Goal: Communication & Community: Participate in discussion

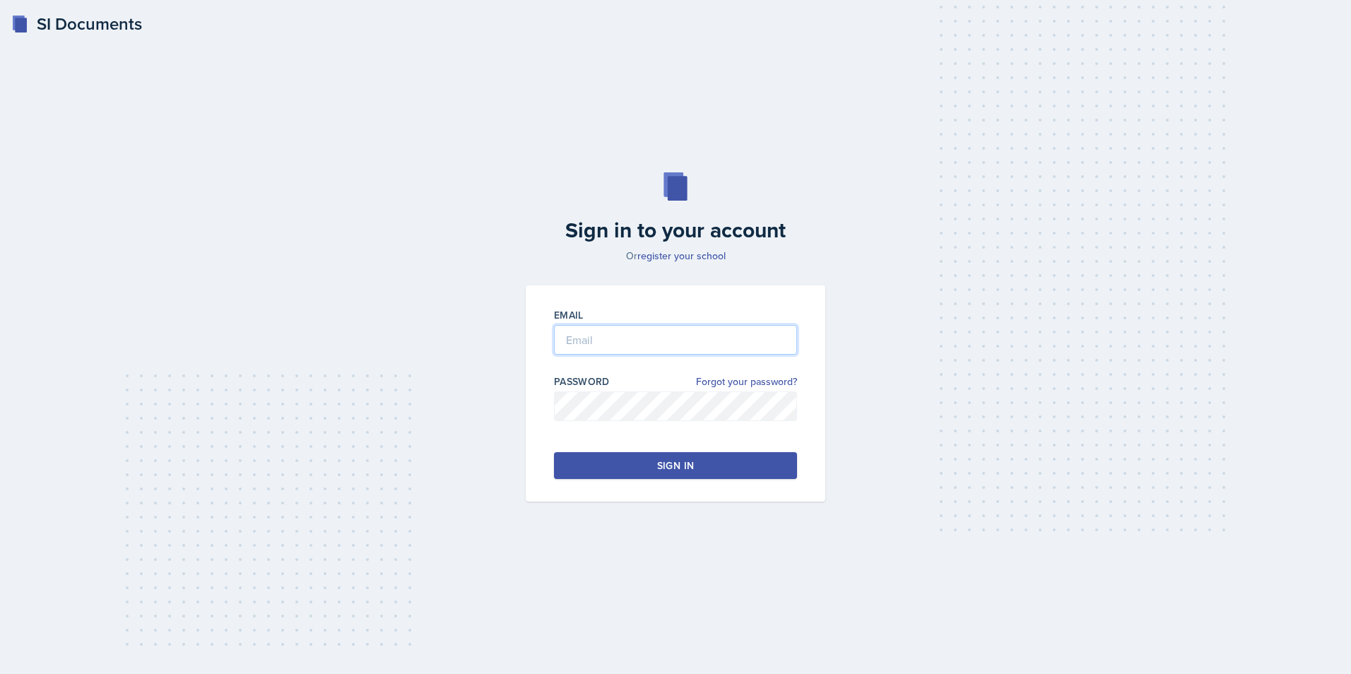
click at [624, 337] on input "email" at bounding box center [675, 340] width 243 height 30
type input "[EMAIL_ADDRESS][DOMAIN_NAME]"
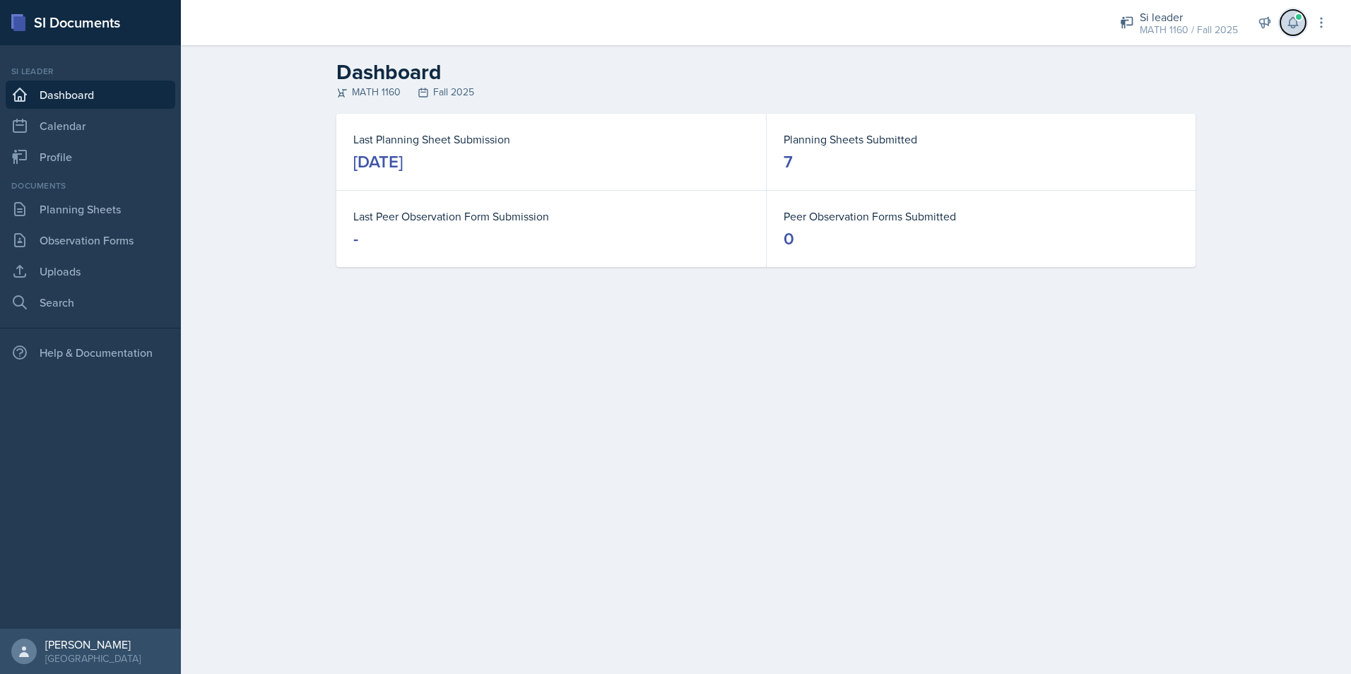
click at [1301, 14] on span at bounding box center [1298, 17] width 8 height 8
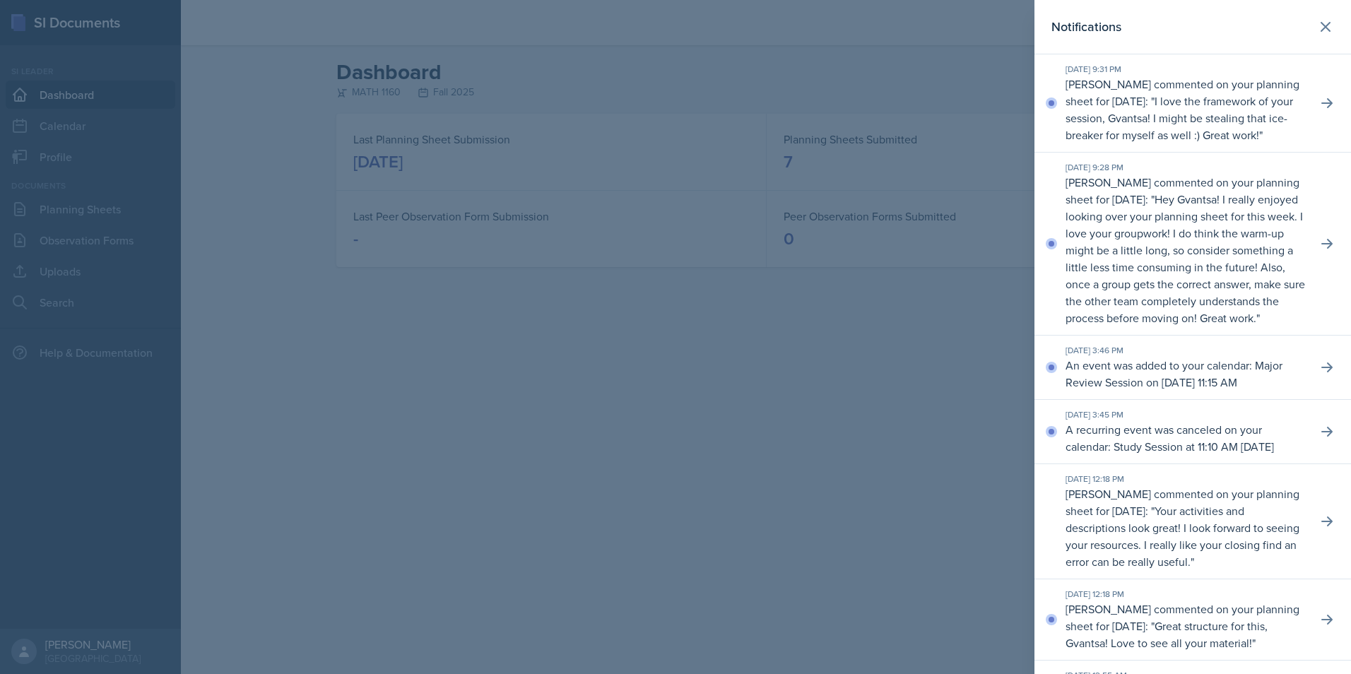
click at [1313, 256] on div "[DATE] 9:28 PM [PERSON_NAME] commented on your planning sheet for [DATE]: " Hey…" at bounding box center [1192, 244] width 317 height 183
click at [1320, 251] on icon at bounding box center [1327, 244] width 14 height 14
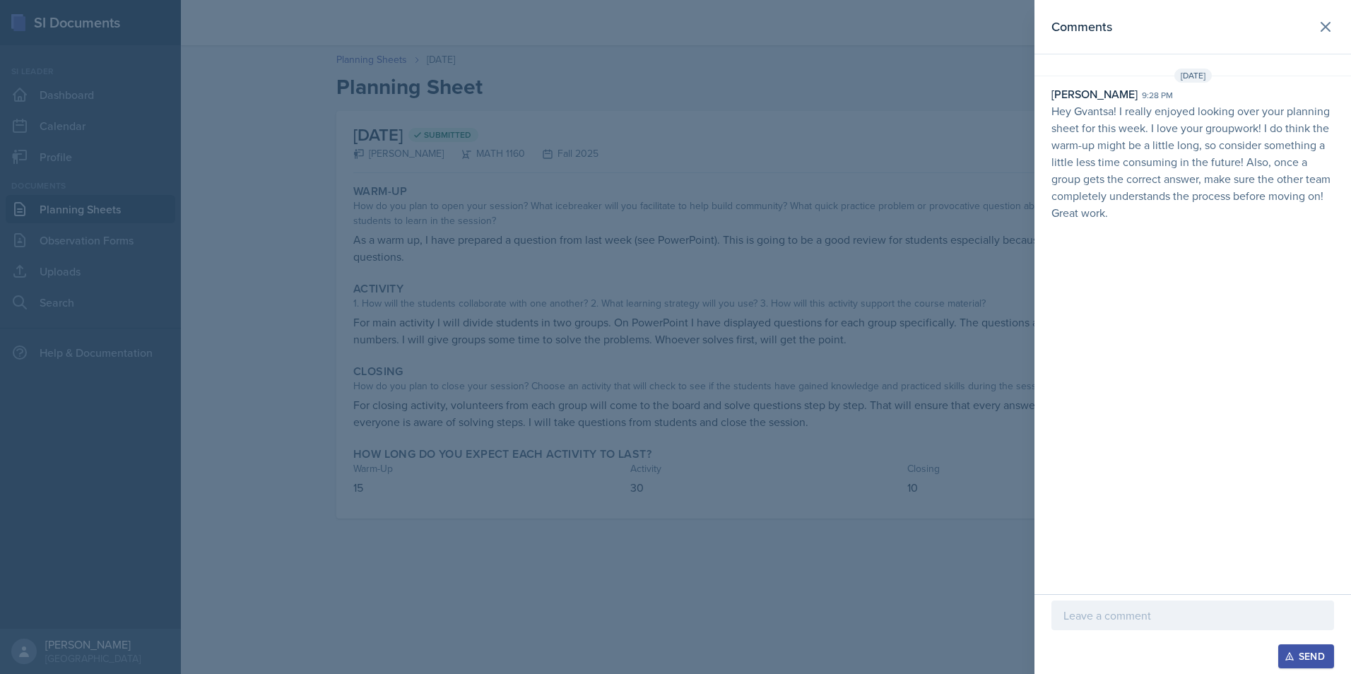
click at [1157, 606] on div at bounding box center [1192, 616] width 283 height 30
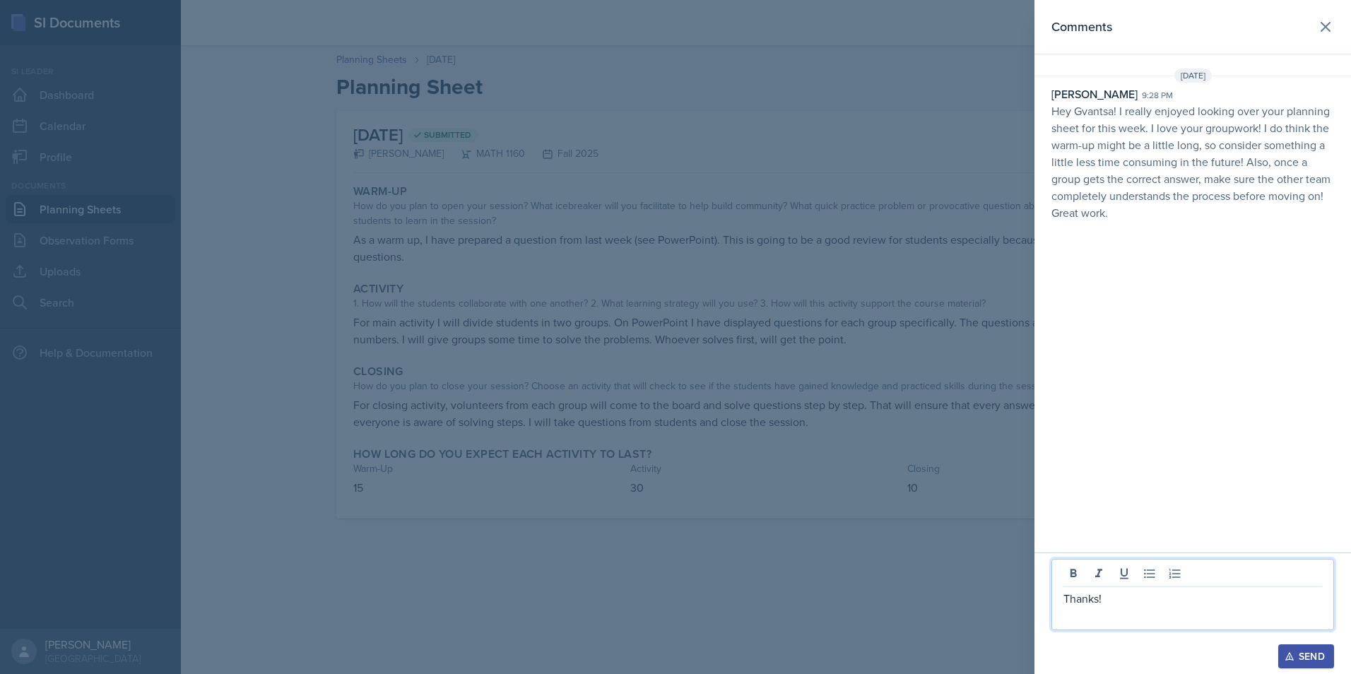
click at [1303, 653] on div "Send" at bounding box center [1305, 656] width 37 height 11
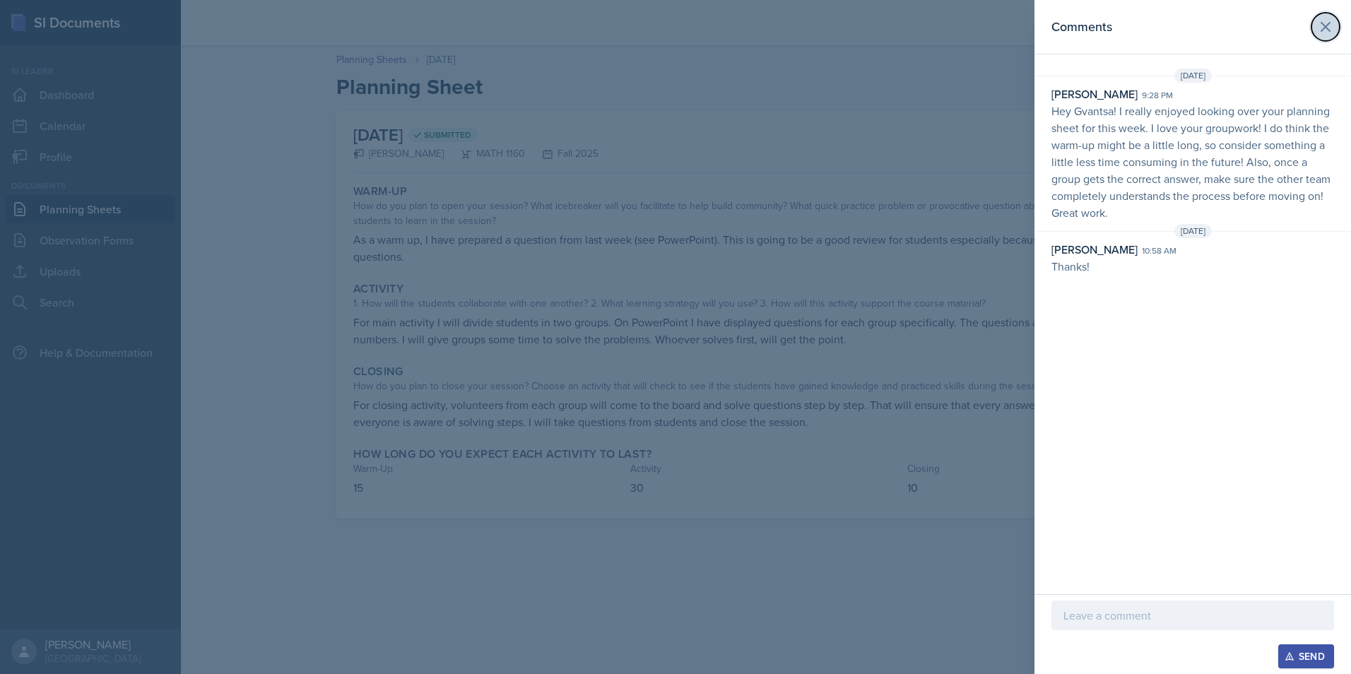
click at [1328, 32] on icon at bounding box center [1325, 26] width 17 height 17
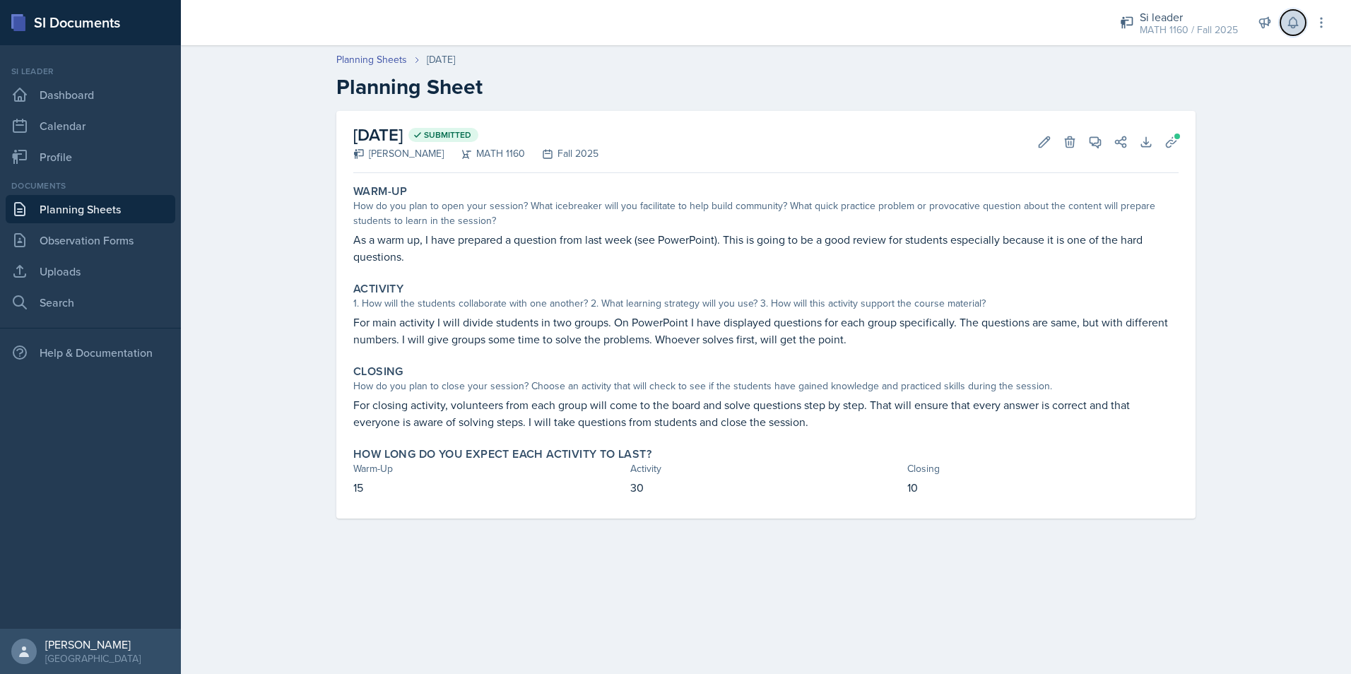
click at [1296, 23] on icon at bounding box center [1292, 23] width 9 height 11
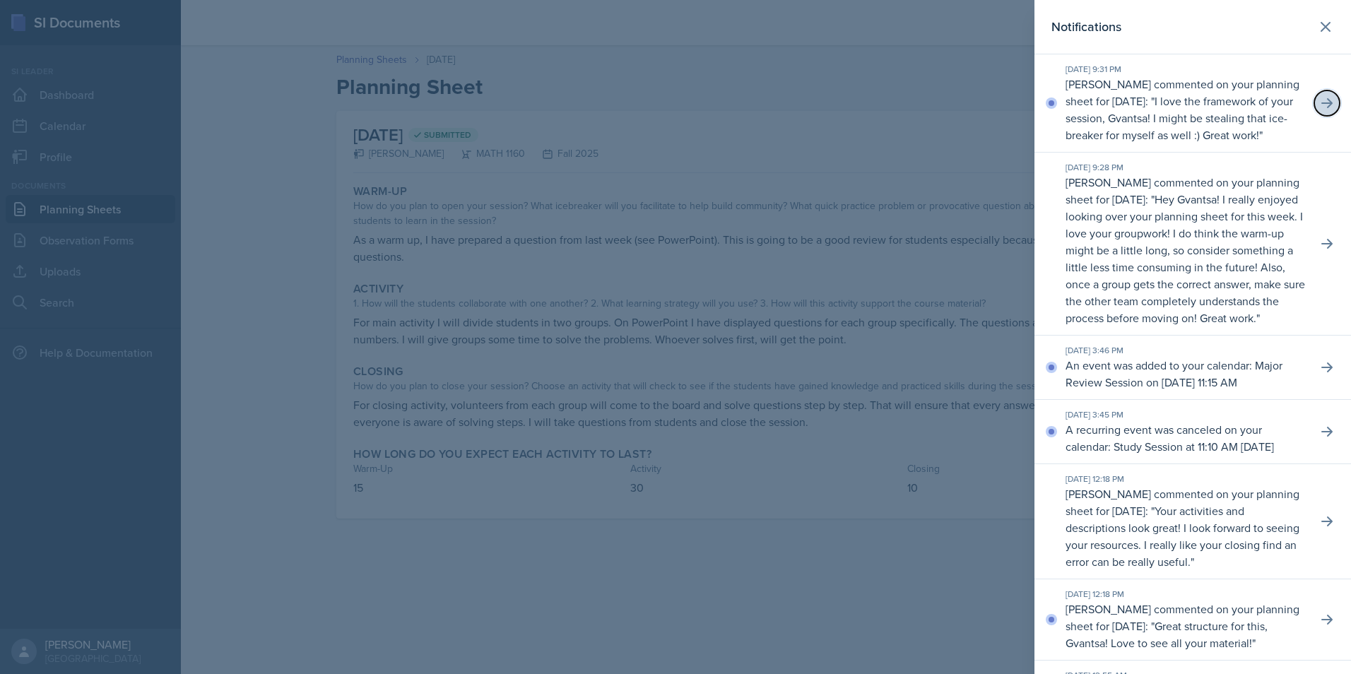
click at [1314, 112] on button at bounding box center [1326, 102] width 25 height 25
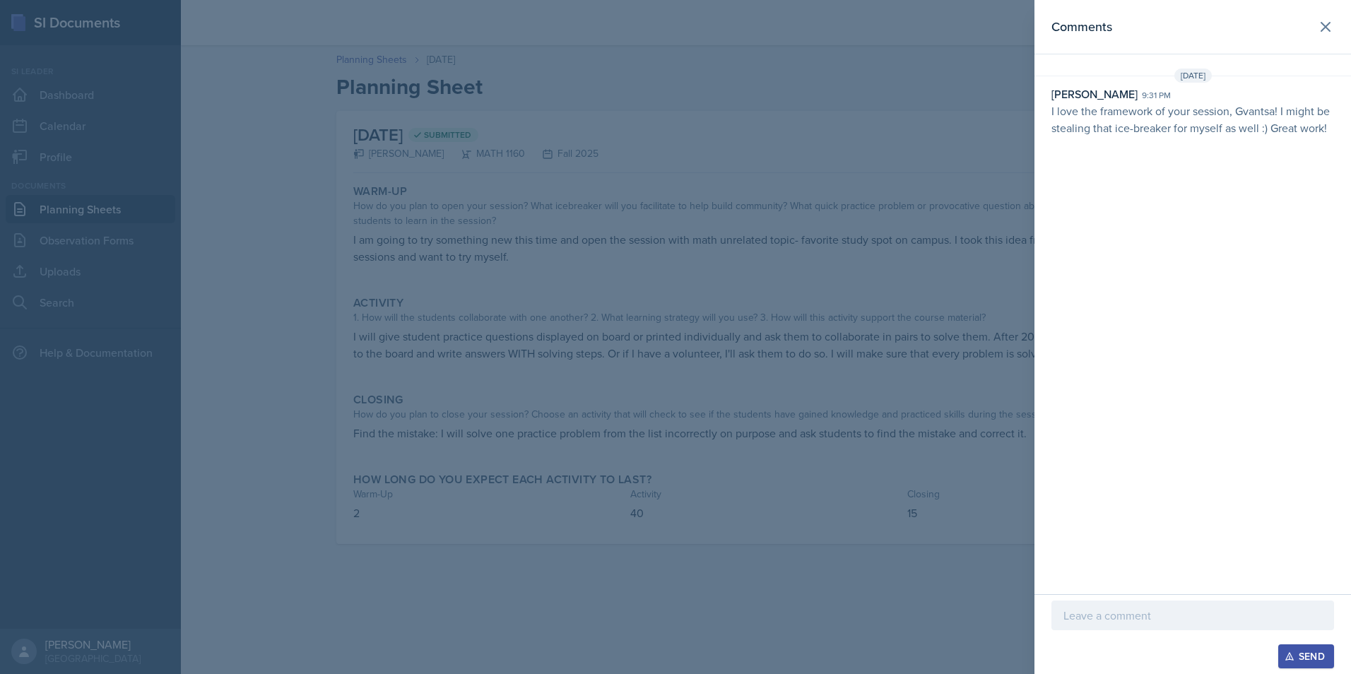
click at [1148, 606] on div at bounding box center [1192, 616] width 283 height 30
click at [1301, 657] on div "Send" at bounding box center [1305, 656] width 37 height 11
click at [1335, 31] on button at bounding box center [1325, 27] width 28 height 28
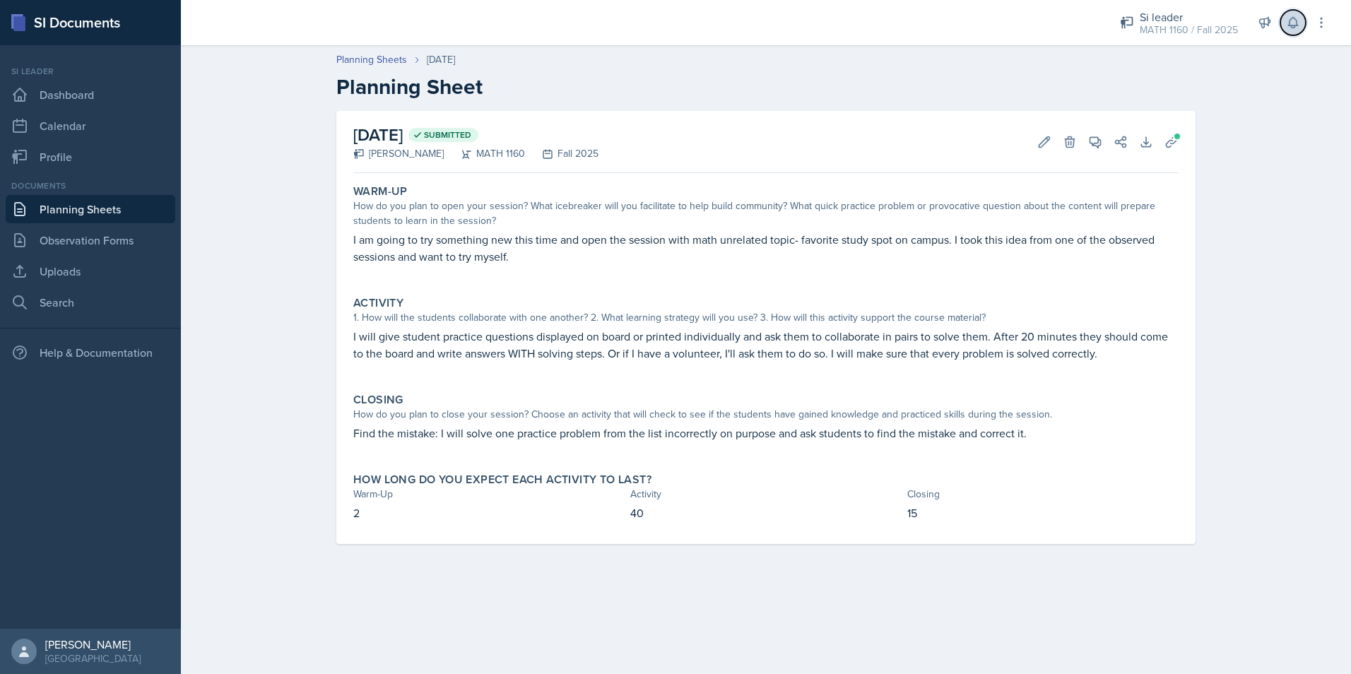
click at [1294, 26] on icon at bounding box center [1292, 23] width 9 height 11
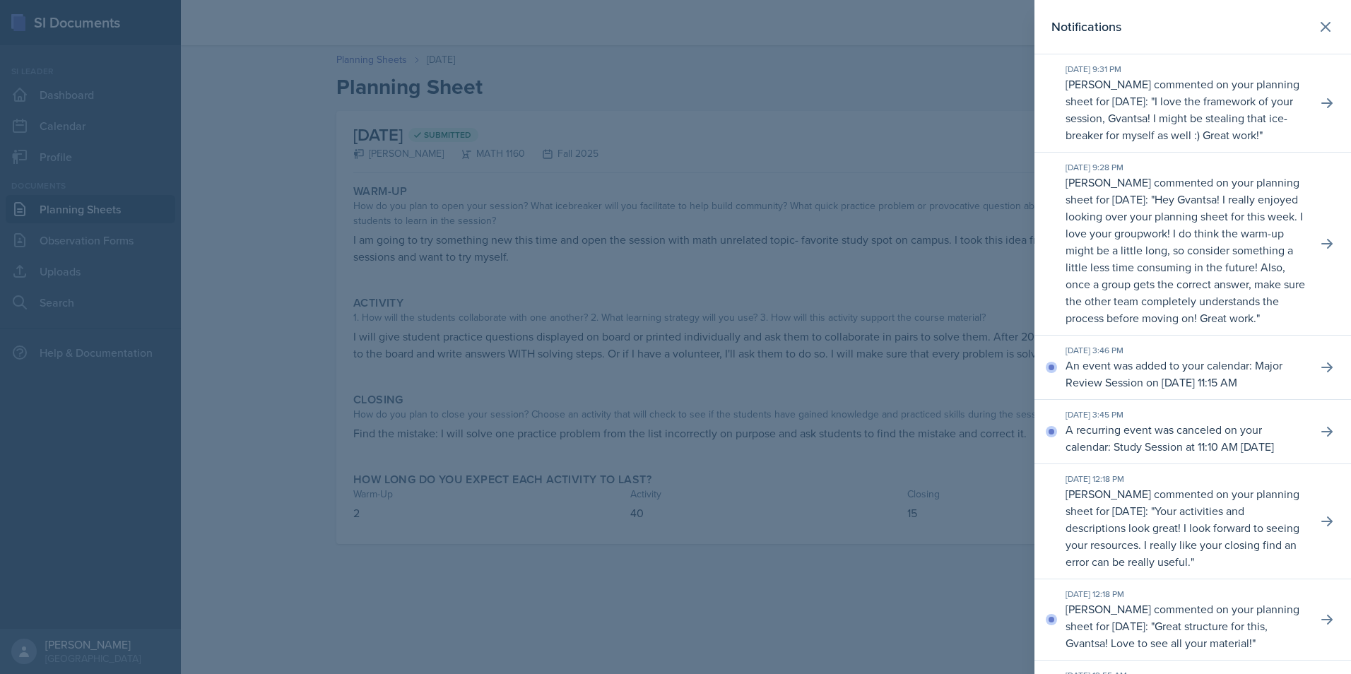
click at [1328, 261] on div "[DATE] 9:28 PM [PERSON_NAME] commented on your planning sheet for [DATE]: " Hey…" at bounding box center [1192, 244] width 317 height 183
drag, startPoint x: 1308, startPoint y: 266, endPoint x: 1309, endPoint y: 259, distance: 7.2
click at [1314, 256] on button at bounding box center [1326, 243] width 25 height 25
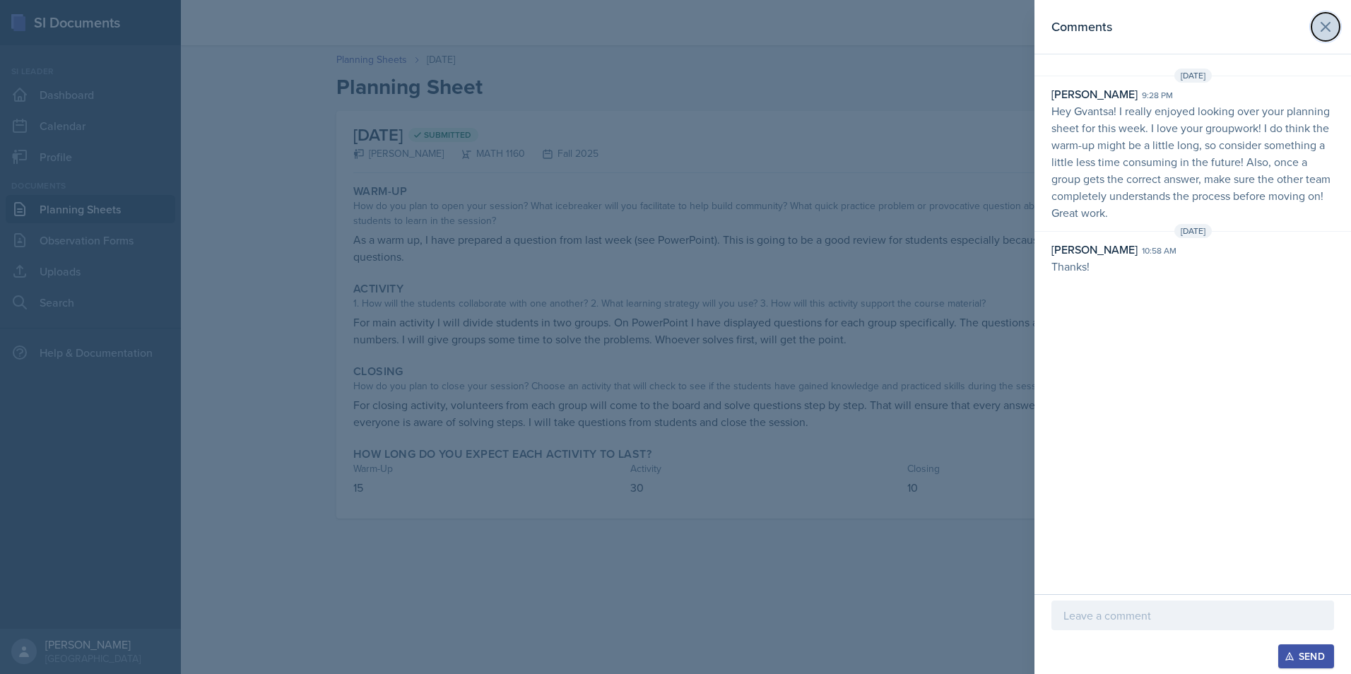
click at [1325, 24] on icon at bounding box center [1325, 26] width 17 height 17
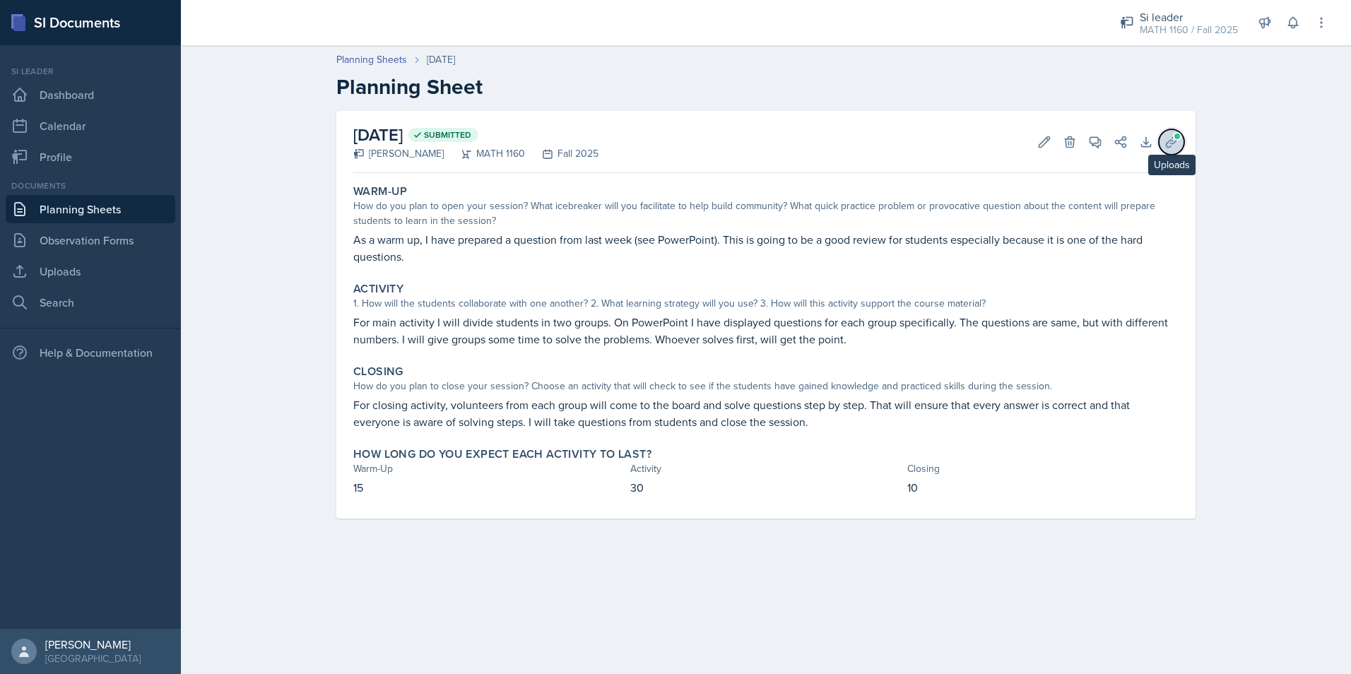
click at [1161, 139] on button "Uploads" at bounding box center [1171, 141] width 25 height 25
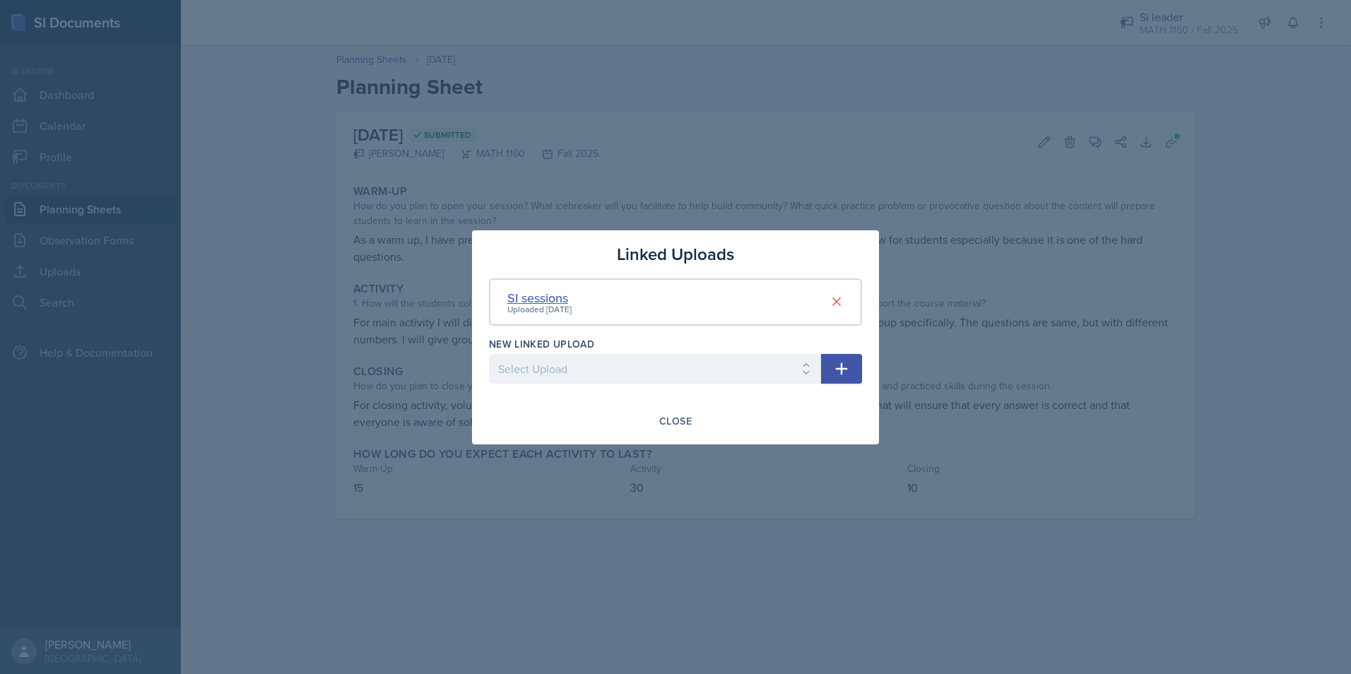
click at [543, 292] on div "SI sessions" at bounding box center [539, 297] width 64 height 19
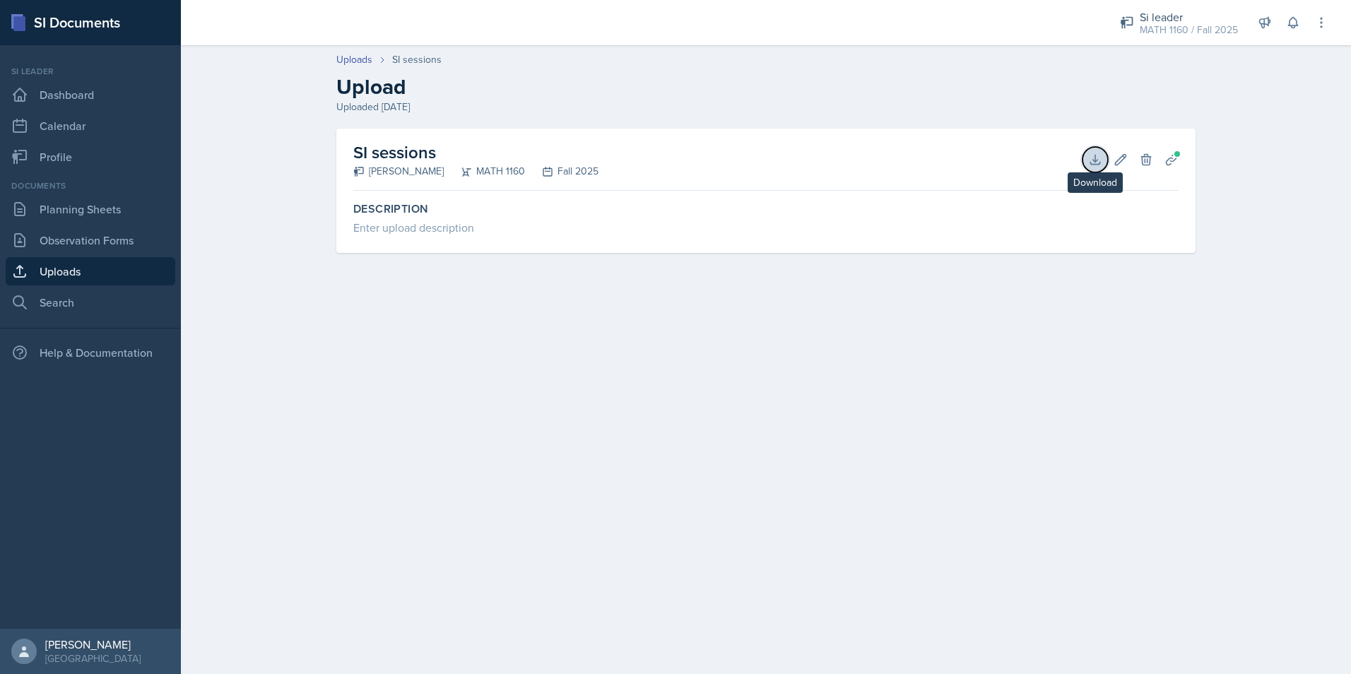
click at [1091, 163] on icon at bounding box center [1095, 160] width 14 height 14
